Goal: Task Accomplishment & Management: Complete application form

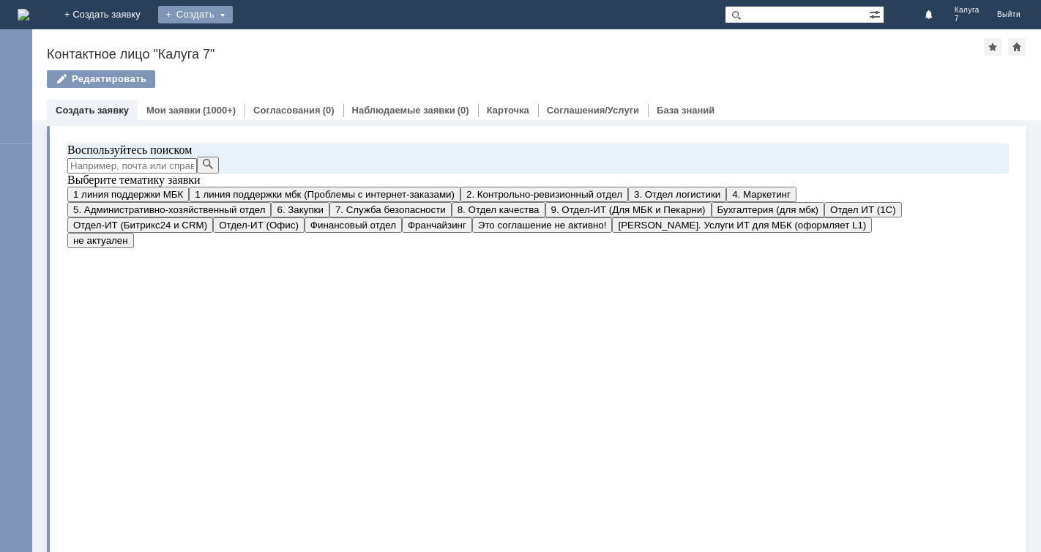
click at [233, 13] on div "Создать" at bounding box center [195, 15] width 75 height 18
click at [272, 40] on link "Заявка" at bounding box center [216, 44] width 111 height 18
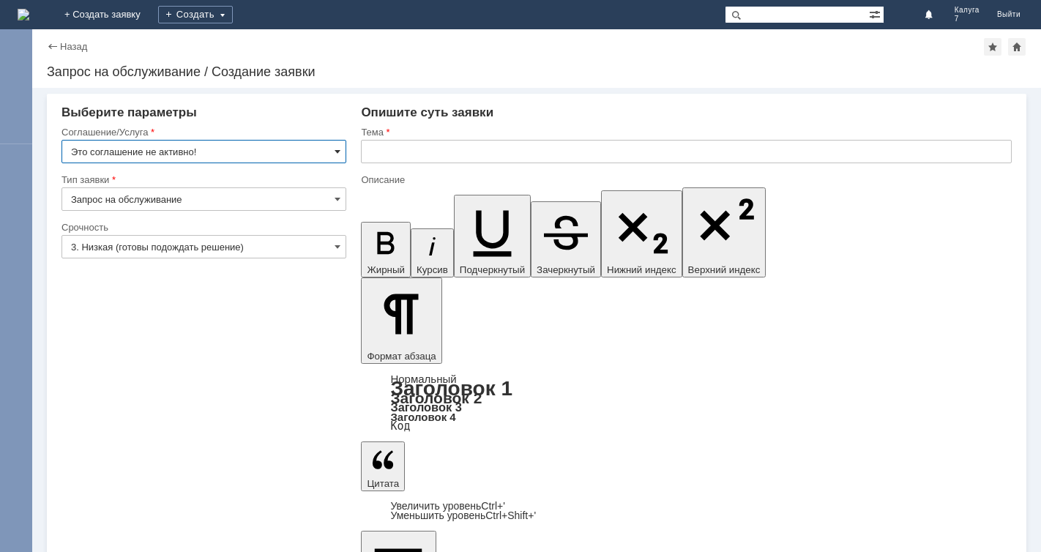
click at [336, 151] on span at bounding box center [337, 152] width 6 height 12
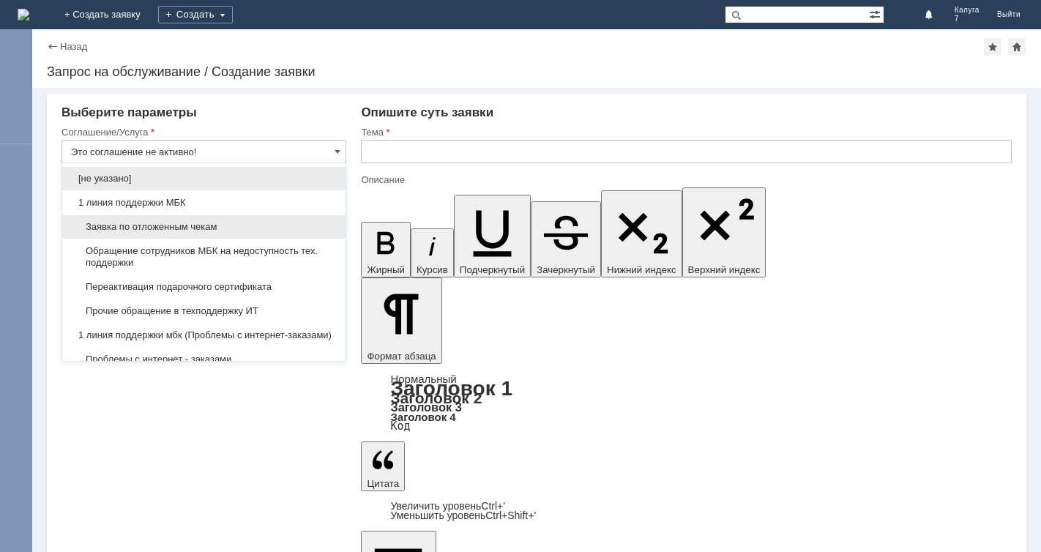
click at [290, 227] on span "Заявка по отложенным чекам" at bounding box center [204, 227] width 266 height 12
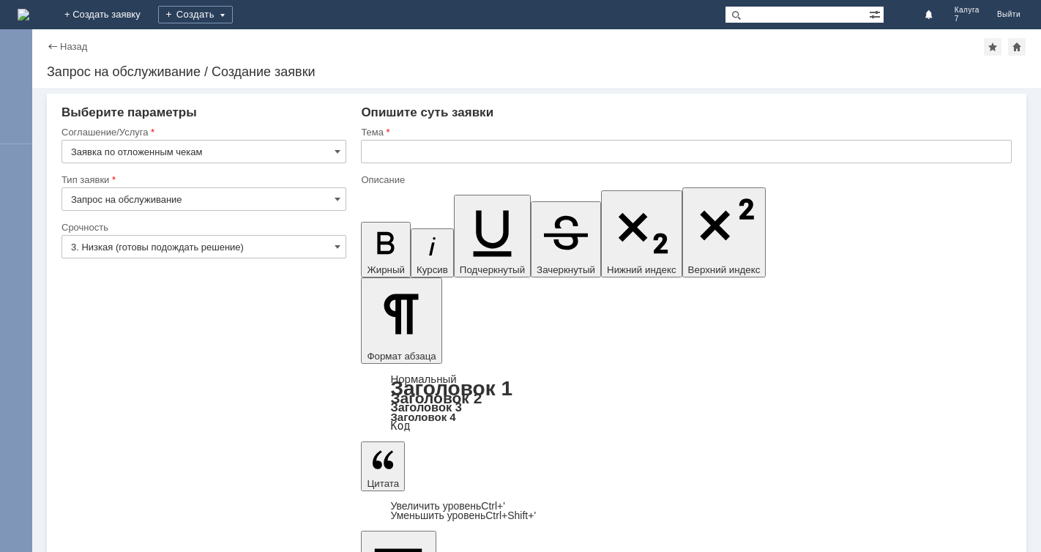
type input "Заявка по отложенным чекам"
click at [337, 244] on span at bounding box center [337, 247] width 6 height 12
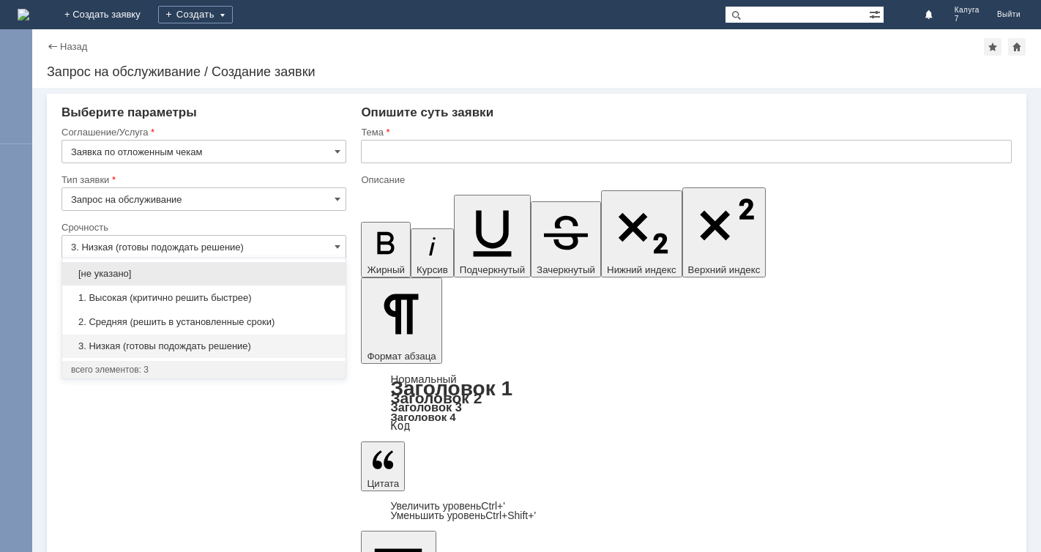
drag, startPoint x: 281, startPoint y: 321, endPoint x: 299, endPoint y: 303, distance: 25.4
click at [285, 321] on span "2. Средняя (решить в установленные сроки)" at bounding box center [204, 322] width 266 height 12
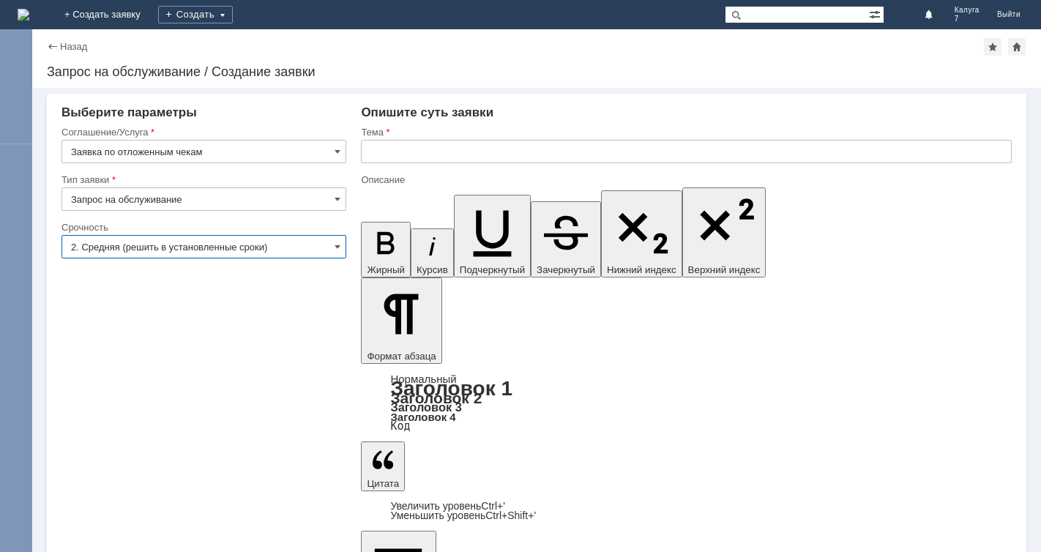
type input "2. Средняя (решить в установленные сроки)"
click at [372, 144] on input "text" at bounding box center [686, 151] width 651 height 23
type input "отложенный чек"
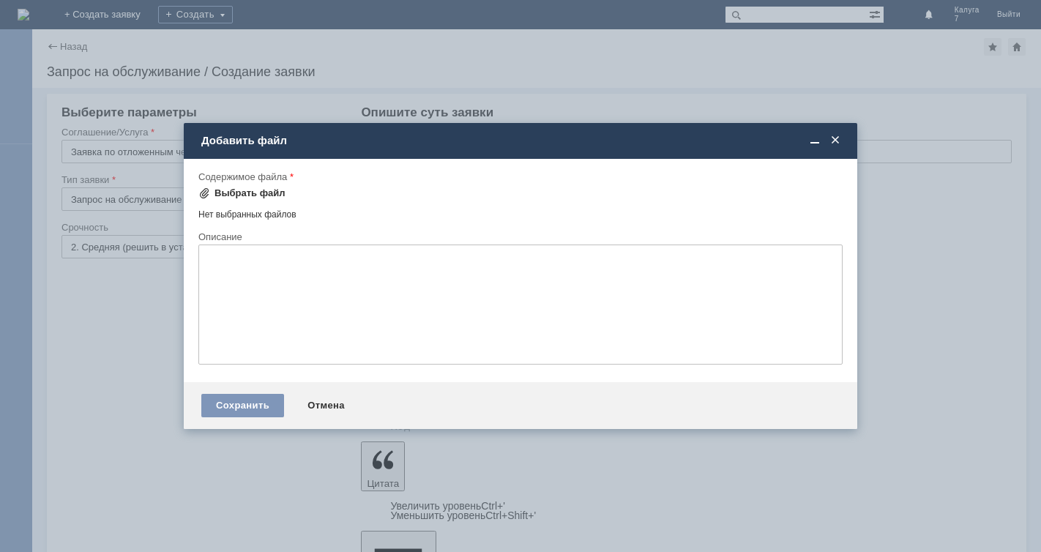
click at [206, 193] on span at bounding box center [204, 193] width 12 height 12
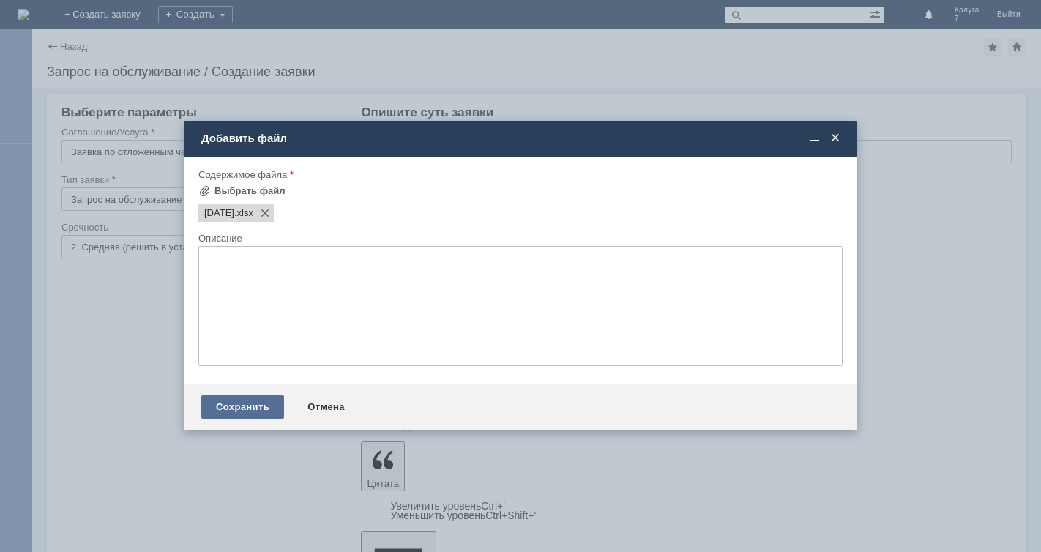
click at [262, 400] on div "Сохранить" at bounding box center [242, 406] width 83 height 23
